Goal: Download file/media

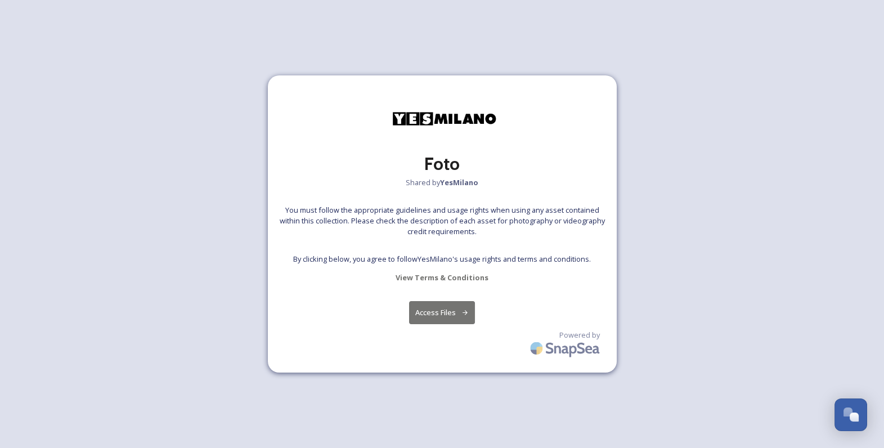
click at [454, 321] on button "Access Files" at bounding box center [442, 312] width 66 height 23
click at [438, 305] on button "Access Files" at bounding box center [442, 312] width 66 height 23
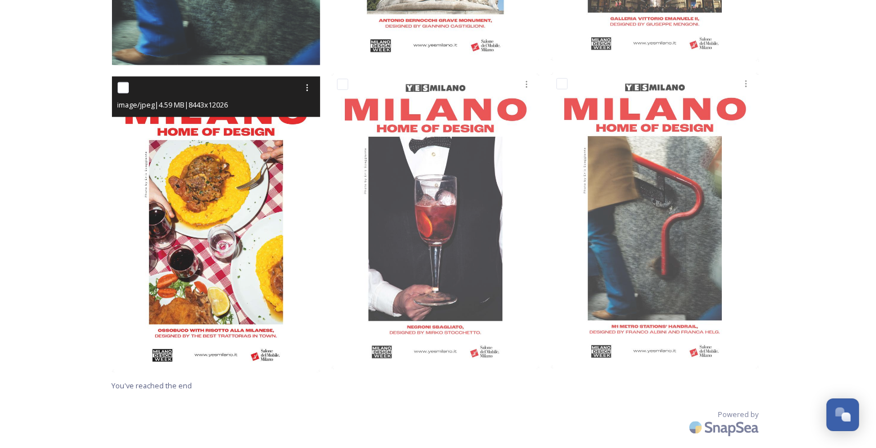
scroll to position [757, 0]
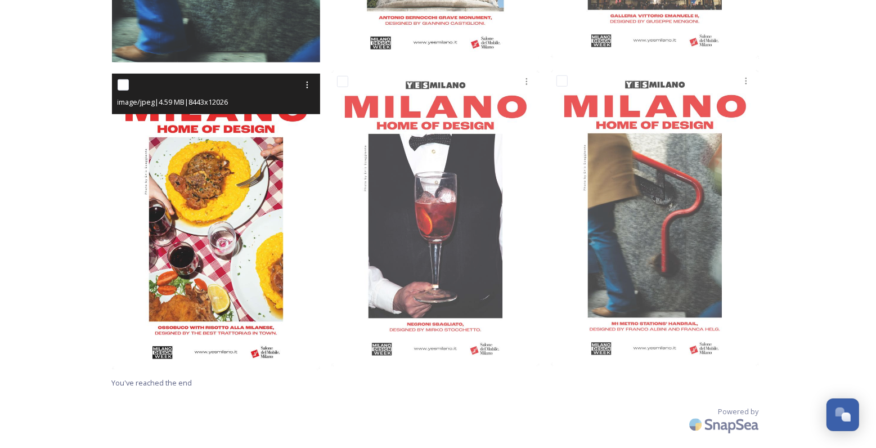
click at [124, 77] on div at bounding box center [218, 85] width 200 height 20
click at [121, 84] on input "checkbox" at bounding box center [123, 84] width 11 height 11
checkbox input "true"
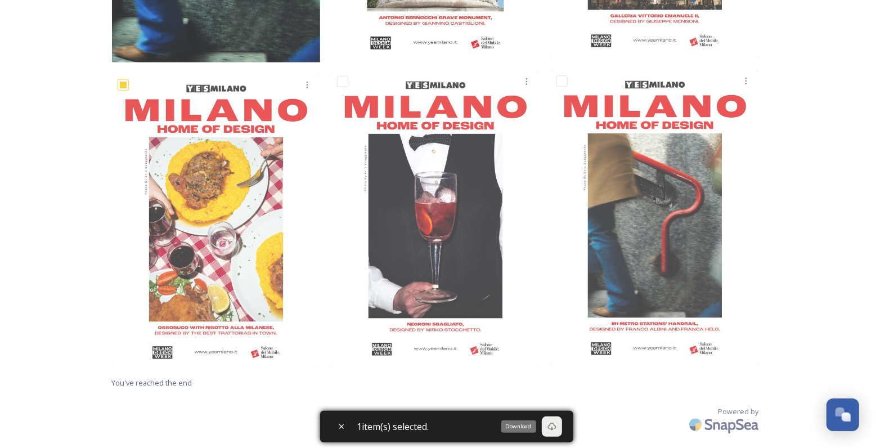
click at [559, 432] on div "Download" at bounding box center [552, 426] width 20 height 20
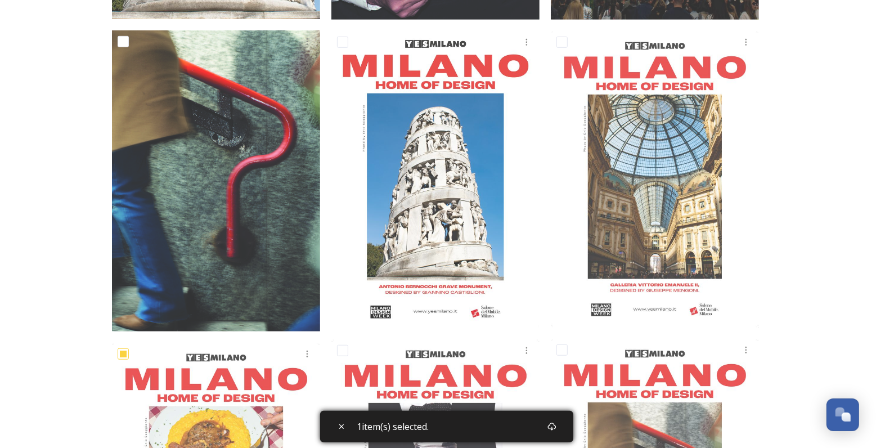
scroll to position [477, 0]
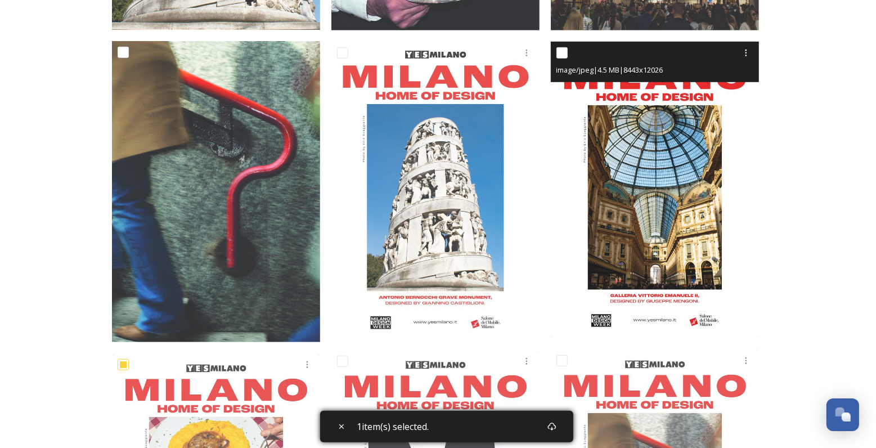
click at [676, 197] on img at bounding box center [655, 190] width 208 height 296
click at [564, 56] on input "checkbox" at bounding box center [561, 52] width 11 height 11
checkbox input "true"
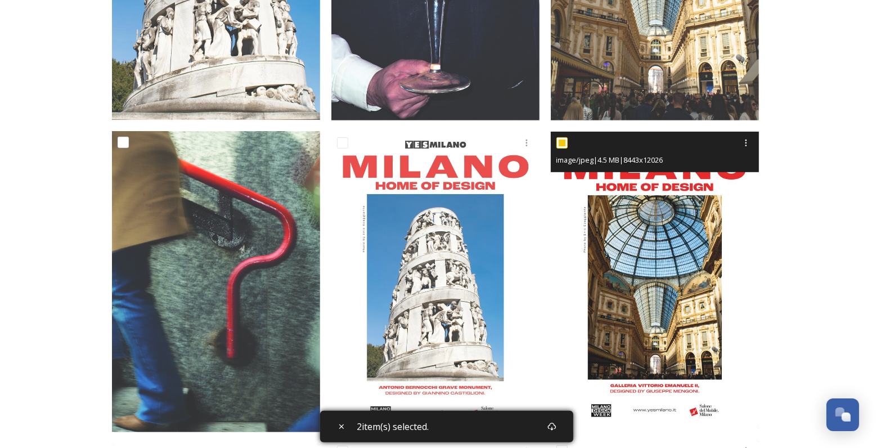
scroll to position [383, 0]
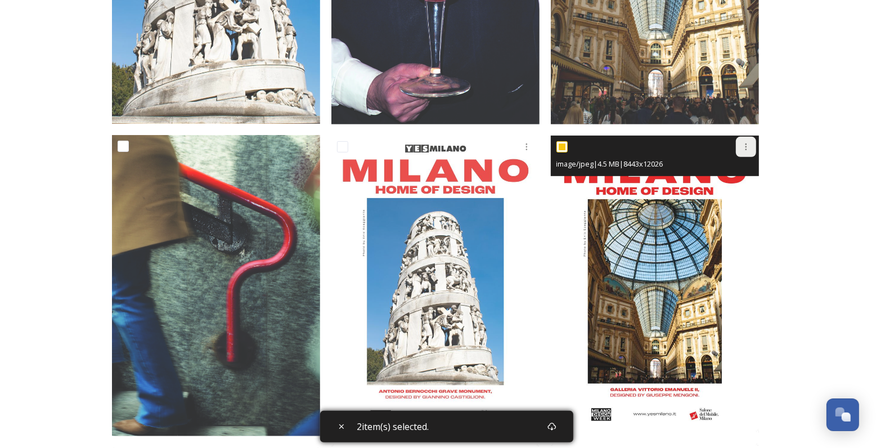
click at [745, 143] on icon at bounding box center [746, 146] width 2 height 7
click at [742, 191] on span "Download" at bounding box center [733, 193] width 34 height 11
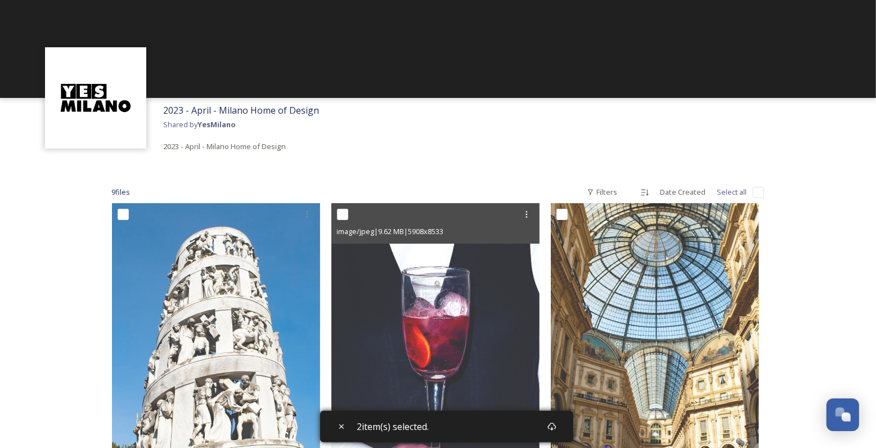
scroll to position [0, 0]
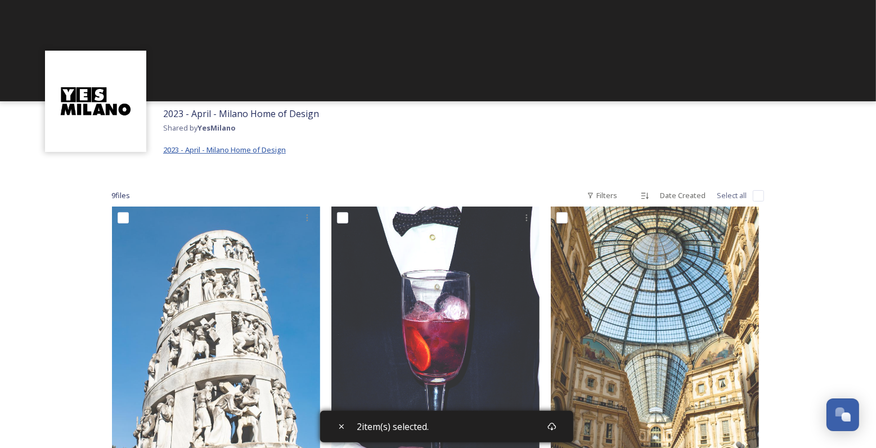
click at [239, 149] on span "2023 - April - Milano Home of Design" at bounding box center [224, 150] width 123 height 10
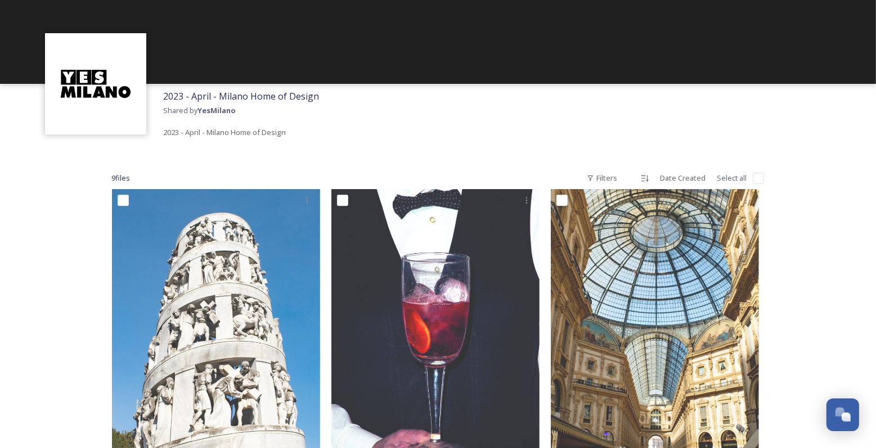
scroll to position [17, 0]
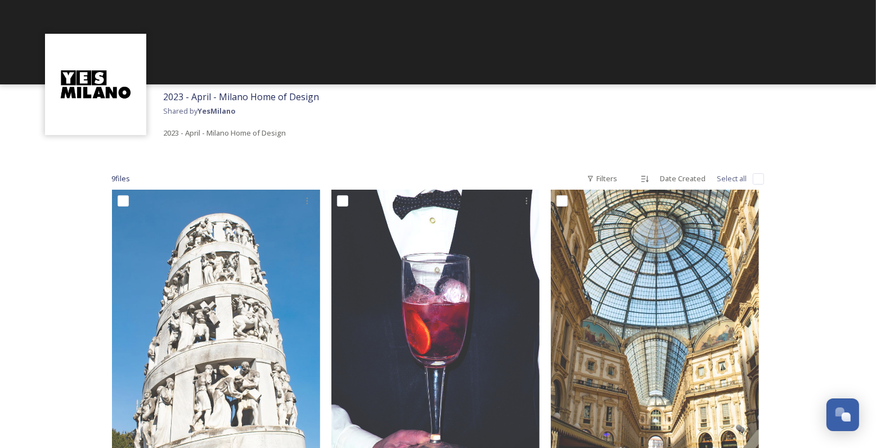
click at [110, 89] on img at bounding box center [96, 84] width 90 height 90
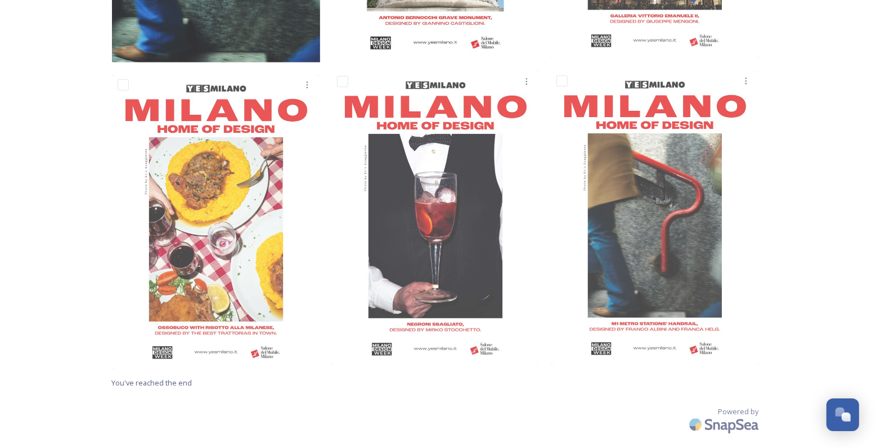
scroll to position [0, 0]
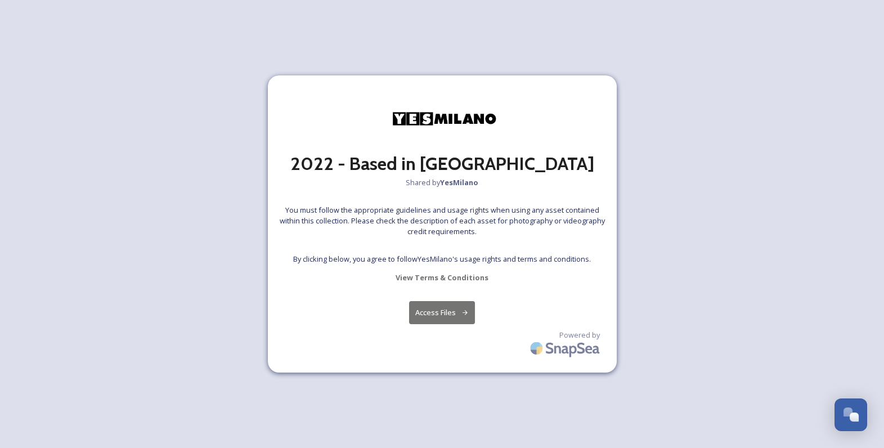
click at [437, 311] on button "Access Files" at bounding box center [442, 312] width 66 height 23
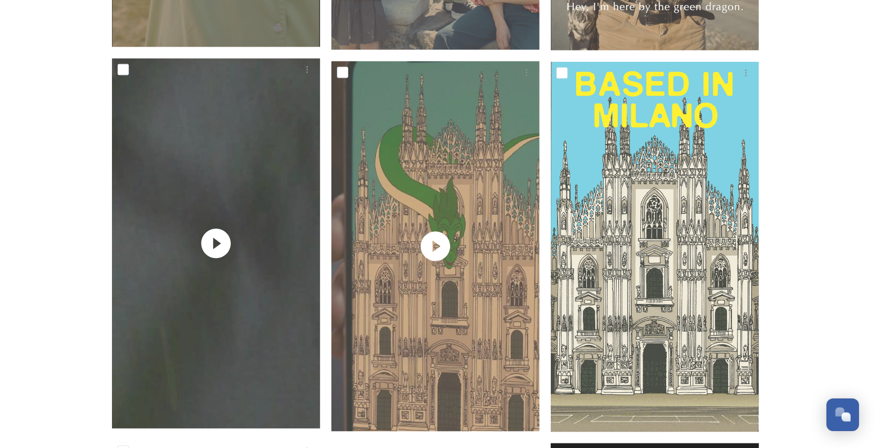
scroll to position [1281, 0]
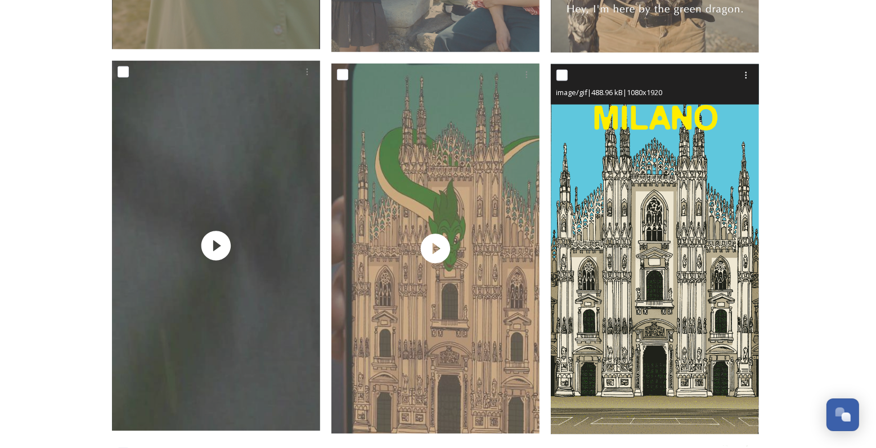
click at [561, 69] on div at bounding box center [656, 75] width 200 height 20
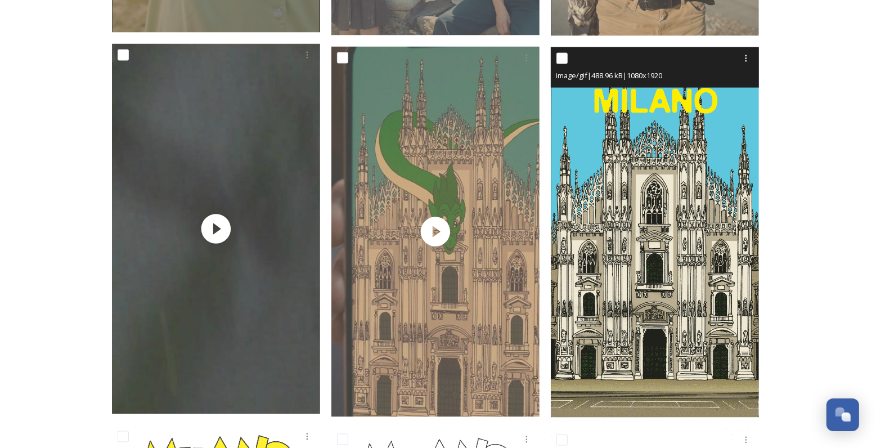
scroll to position [1285, 0]
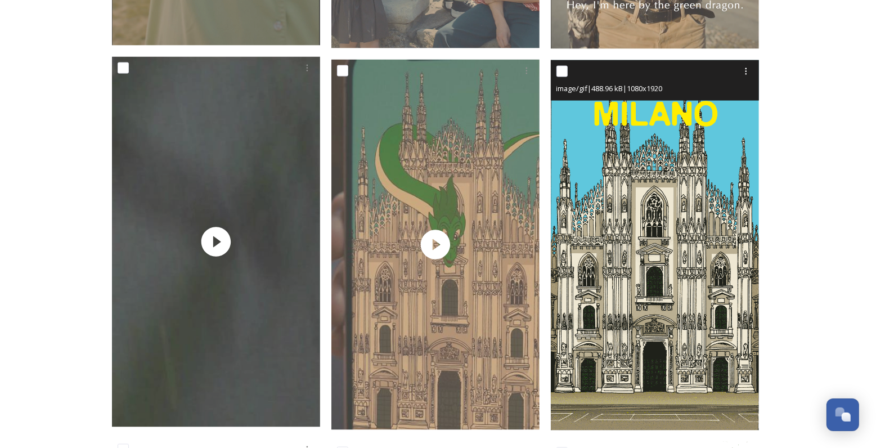
click at [682, 241] on img at bounding box center [655, 245] width 208 height 370
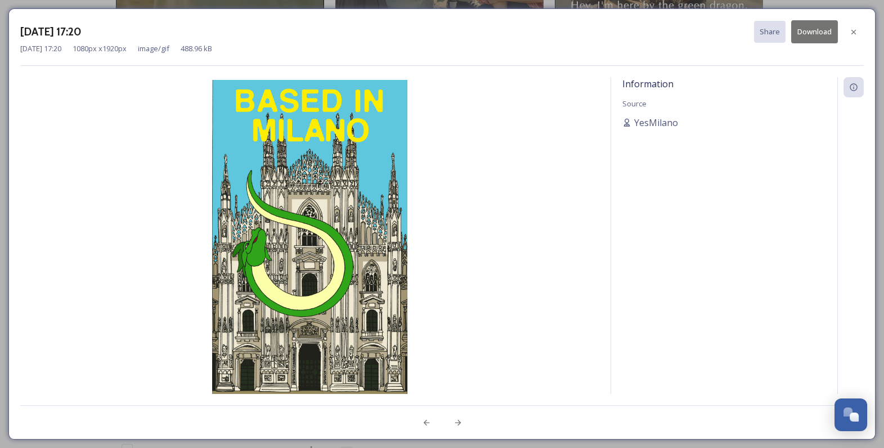
click at [808, 36] on button "Download" at bounding box center [814, 31] width 47 height 23
